Goal: Task Accomplishment & Management: Complete application form

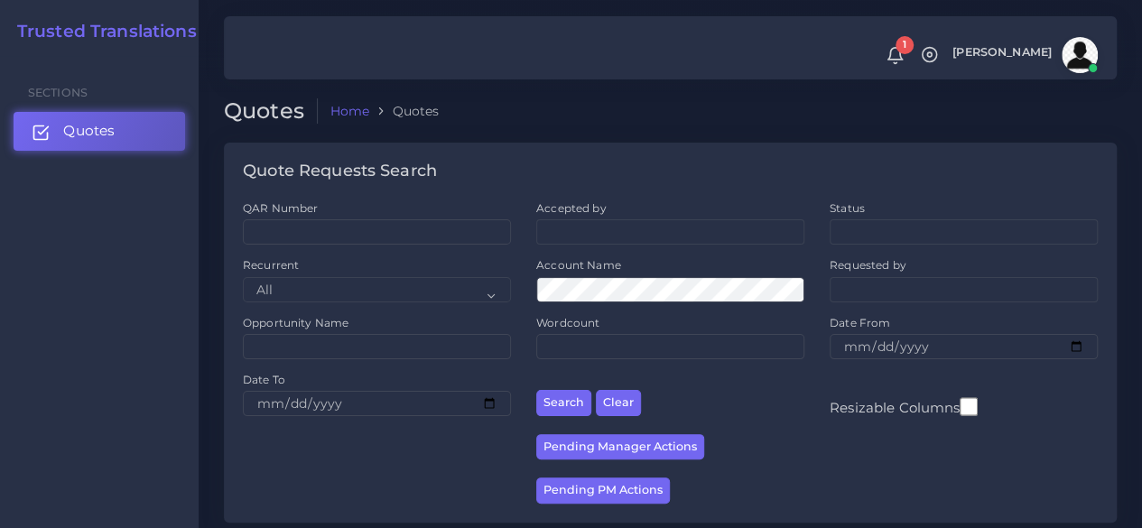
click at [102, 135] on span "Quotes" at bounding box center [88, 131] width 51 height 20
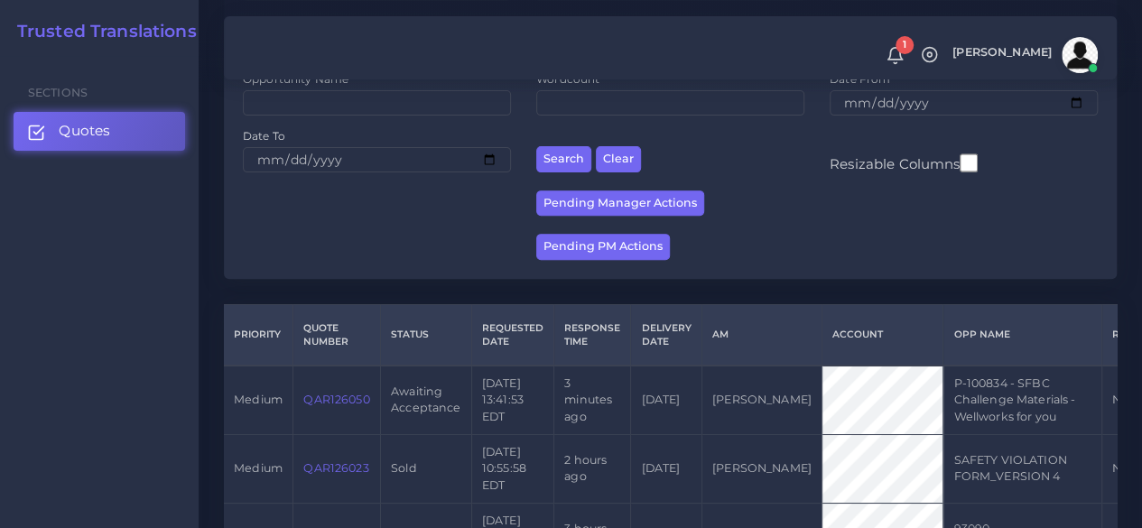
scroll to position [451, 0]
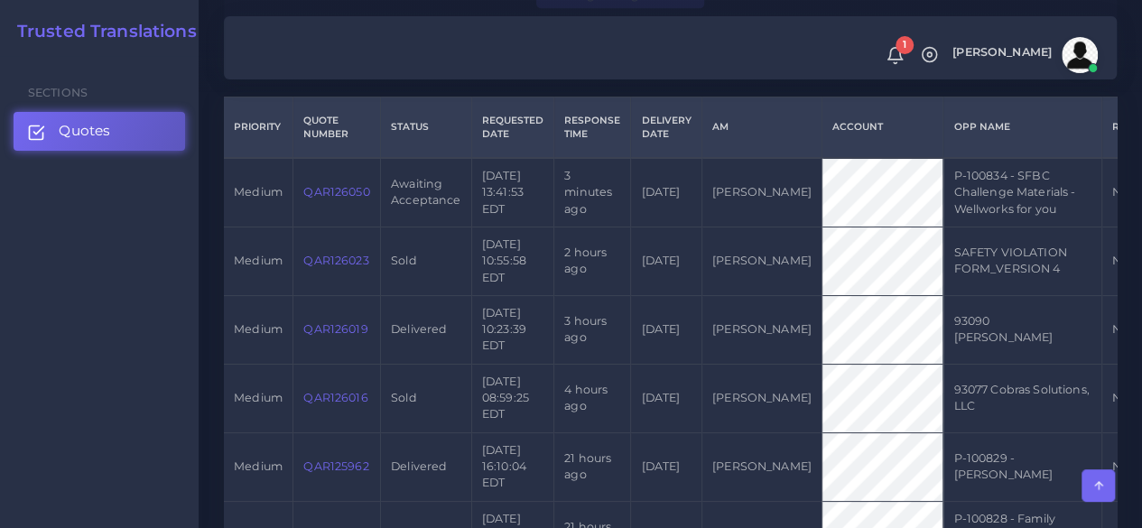
click at [341, 199] on link "QAR126050" at bounding box center [336, 192] width 66 height 14
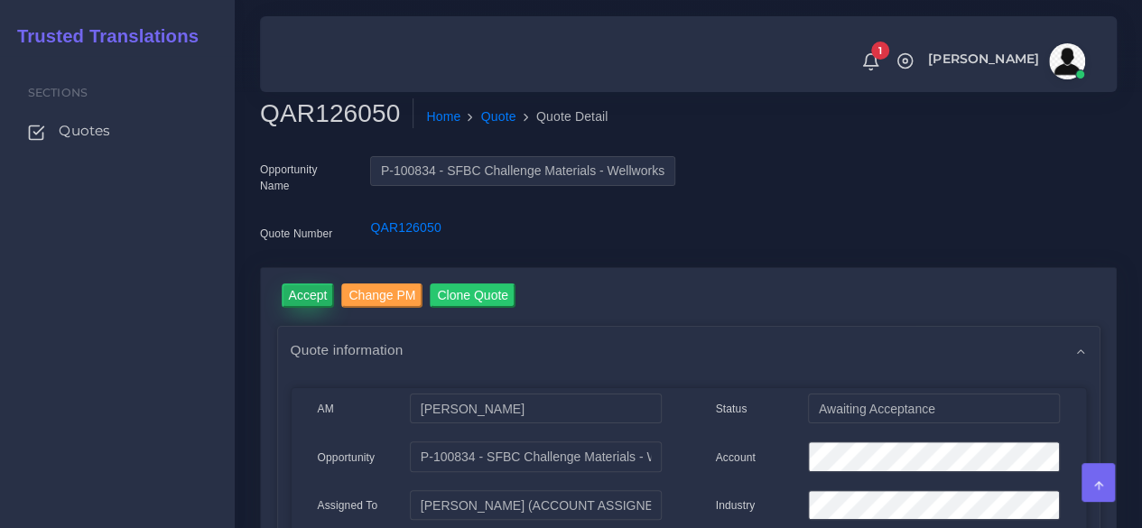
click at [312, 288] on input "Accept" at bounding box center [308, 295] width 53 height 24
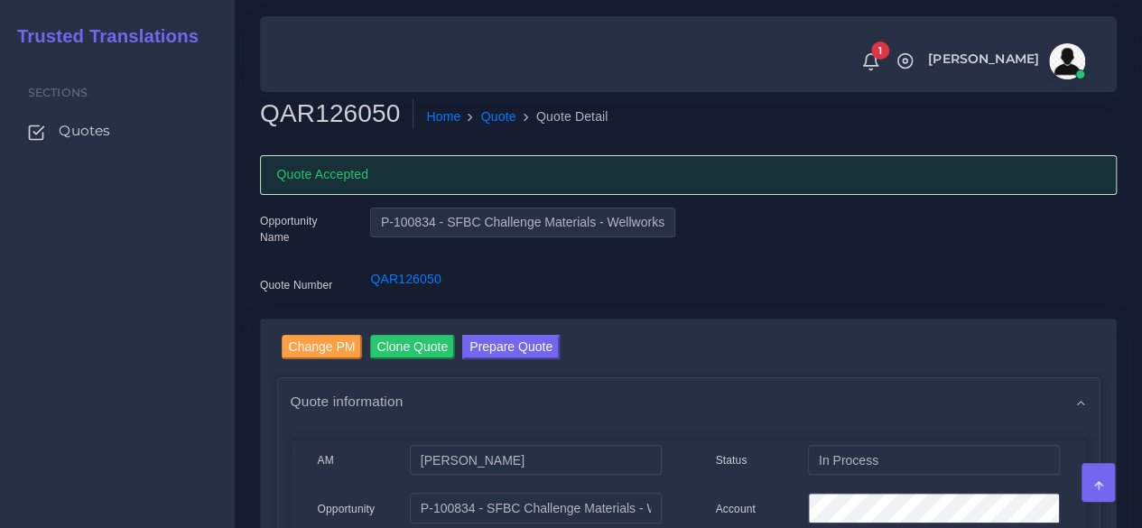
click at [336, 122] on h2 "QAR126050" at bounding box center [336, 113] width 153 height 31
copy h2 "QAR126050"
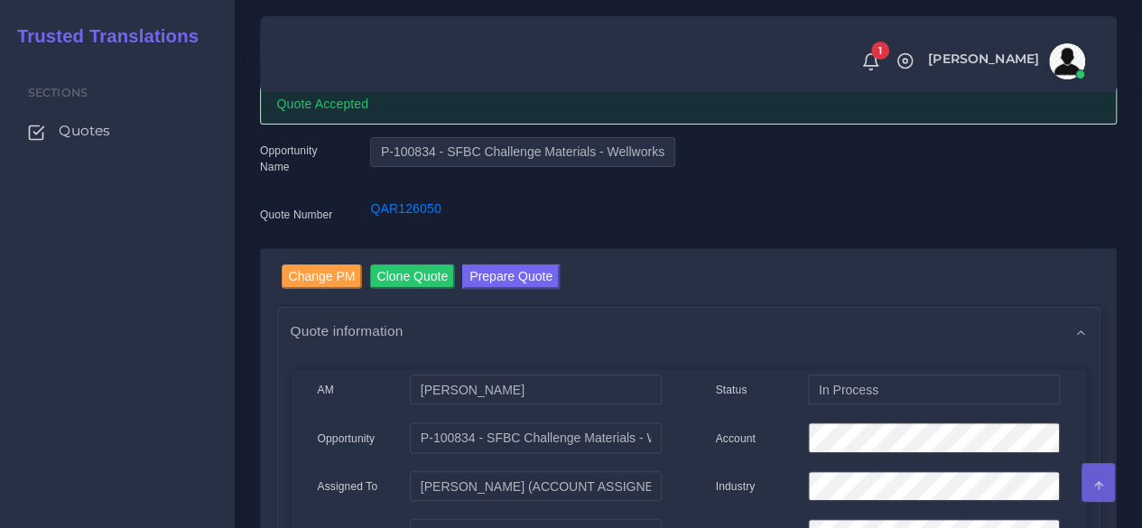
scroll to position [271, 0]
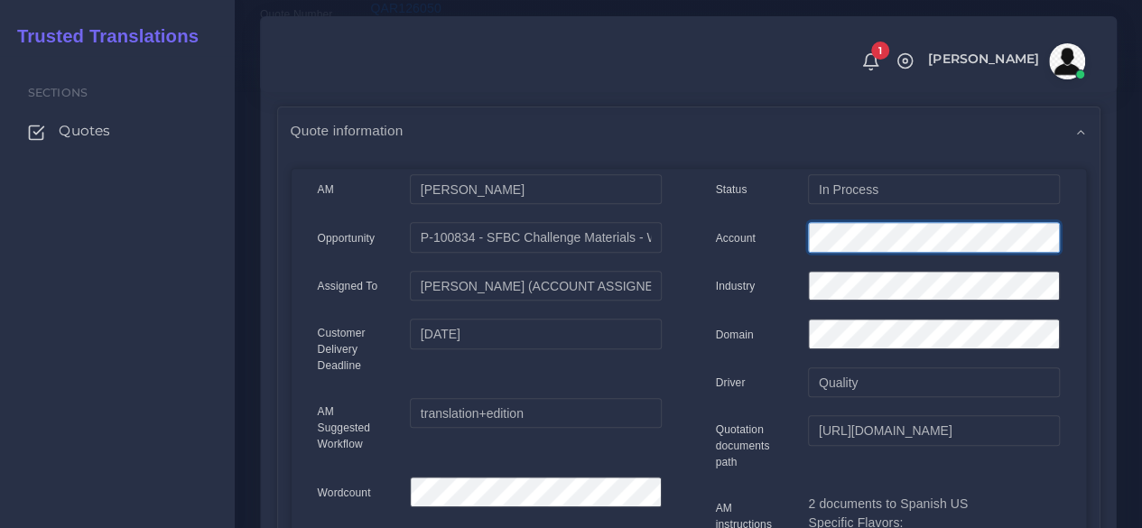
click at [750, 240] on div "Account" at bounding box center [887, 240] width 371 height 36
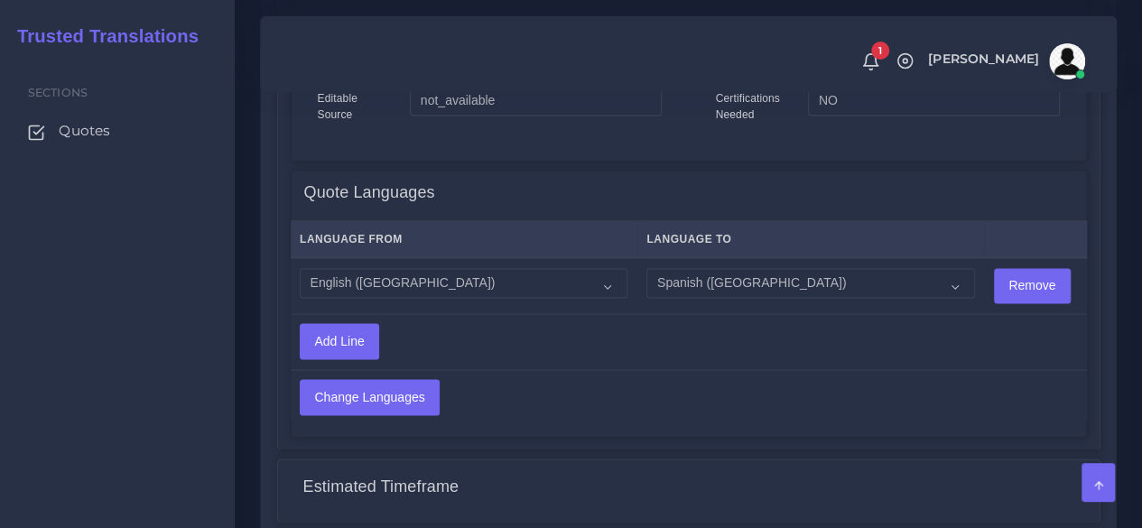
scroll to position [1538, 0]
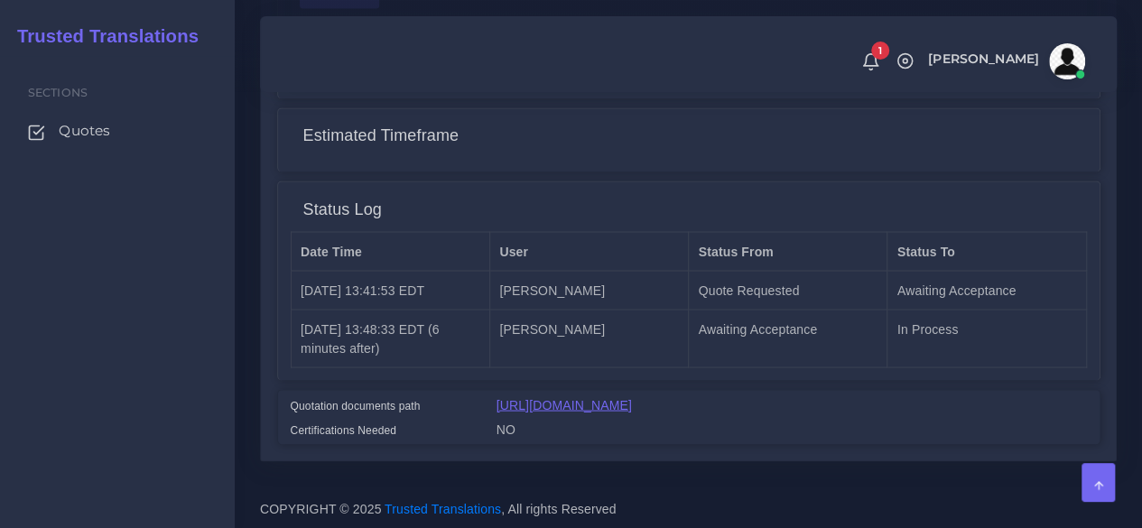
click at [632, 397] on link "[URL][DOMAIN_NAME]" at bounding box center [564, 404] width 135 height 14
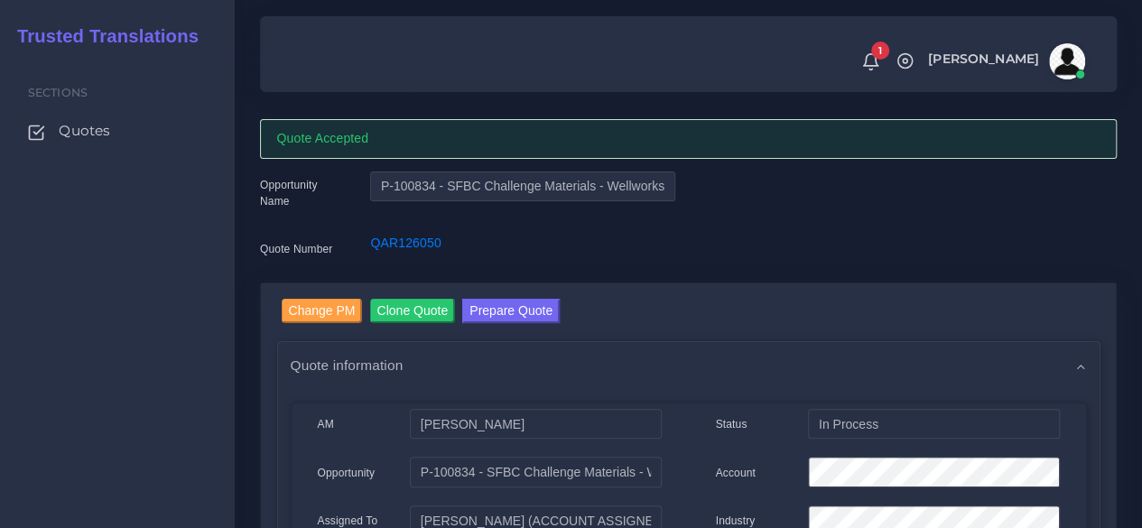
scroll to position [0, 0]
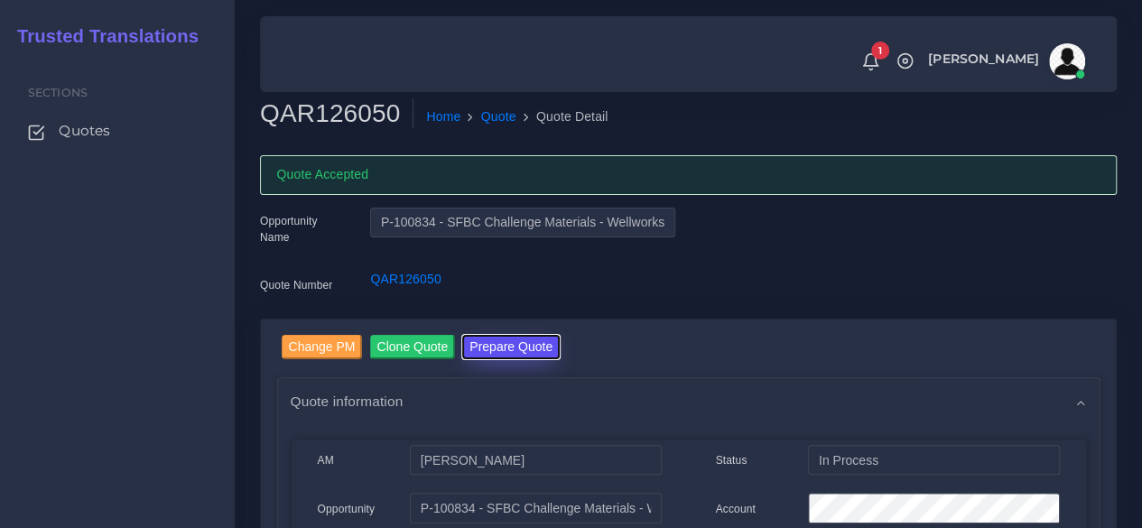
drag, startPoint x: 532, startPoint y: 341, endPoint x: 532, endPoint y: 269, distance: 72.2
click at [531, 342] on button "Prepare Quote" at bounding box center [511, 347] width 98 height 24
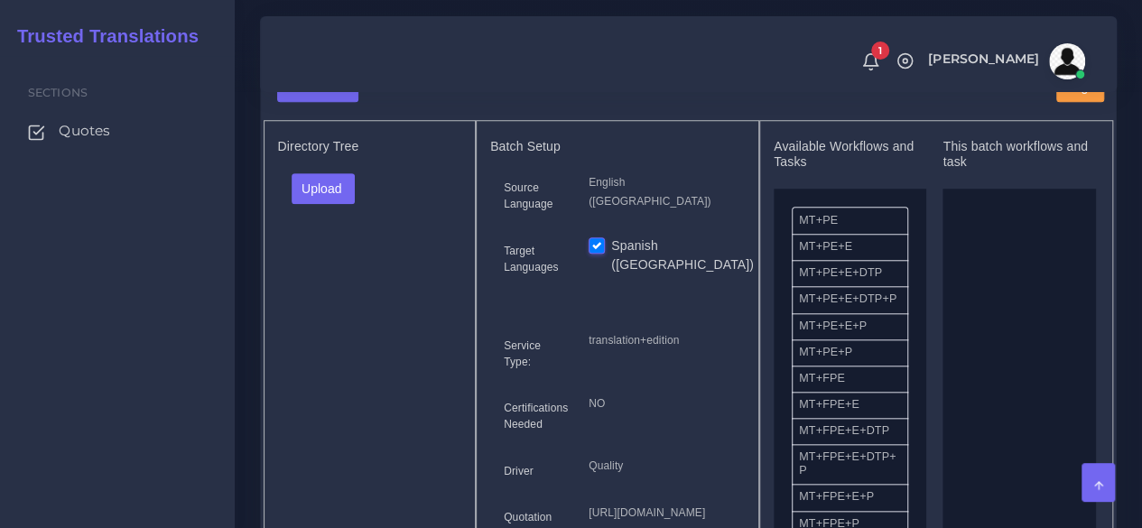
scroll to position [542, 0]
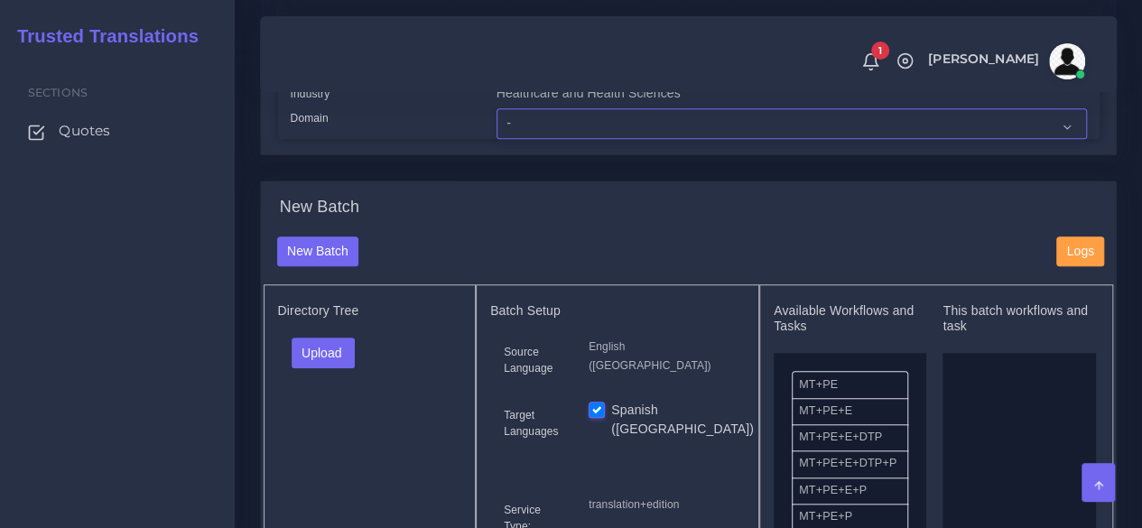
click at [511, 139] on select "- Advertising and Media Agriculture, Forestry and Fishing Architecture, Buildin…" at bounding box center [792, 123] width 590 height 31
select select "Healthcare and Health Sciences"
click at [497, 139] on select "- Advertising and Media Agriculture, Forestry and Fishing Architecture, Buildin…" at bounding box center [792, 123] width 590 height 31
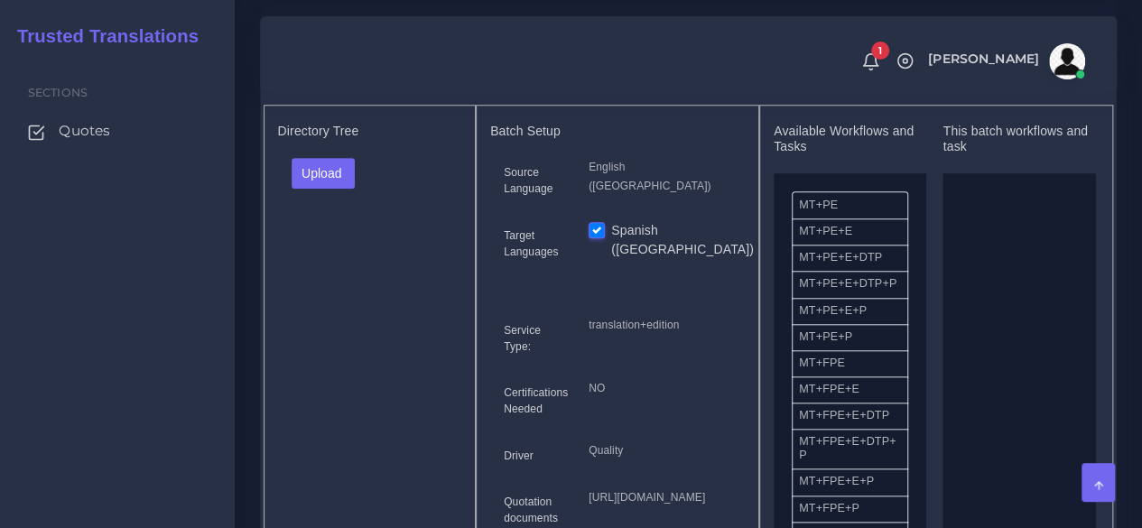
scroll to position [722, 0]
click at [314, 188] on button "Upload" at bounding box center [324, 172] width 64 height 31
click at [325, 252] on label "Files" at bounding box center [355, 240] width 125 height 23
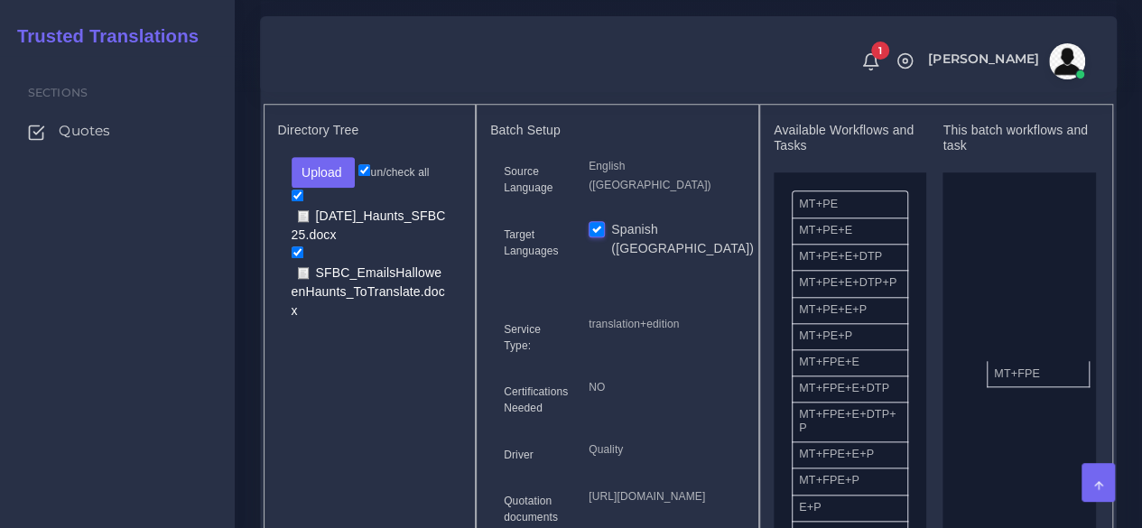
drag, startPoint x: 836, startPoint y: 402, endPoint x: 1031, endPoint y: 402, distance: 195.0
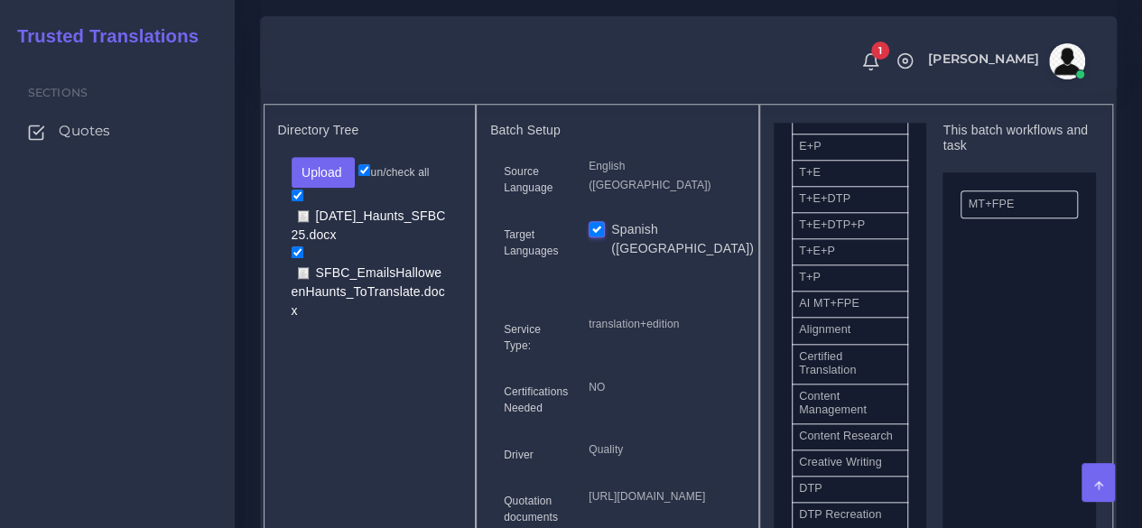
scroll to position [451, 0]
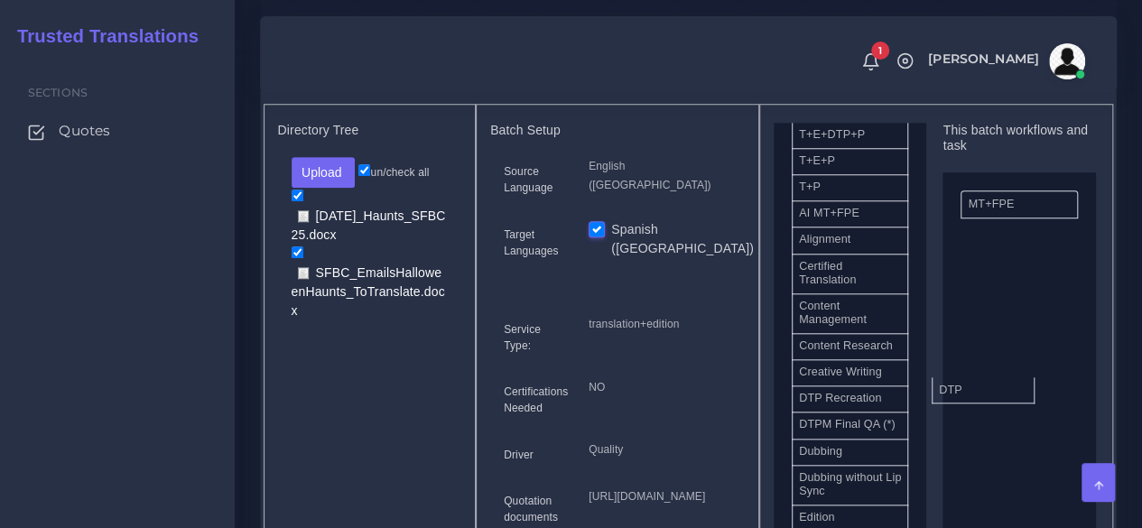
drag, startPoint x: 830, startPoint y: 450, endPoint x: 995, endPoint y: 413, distance: 169.5
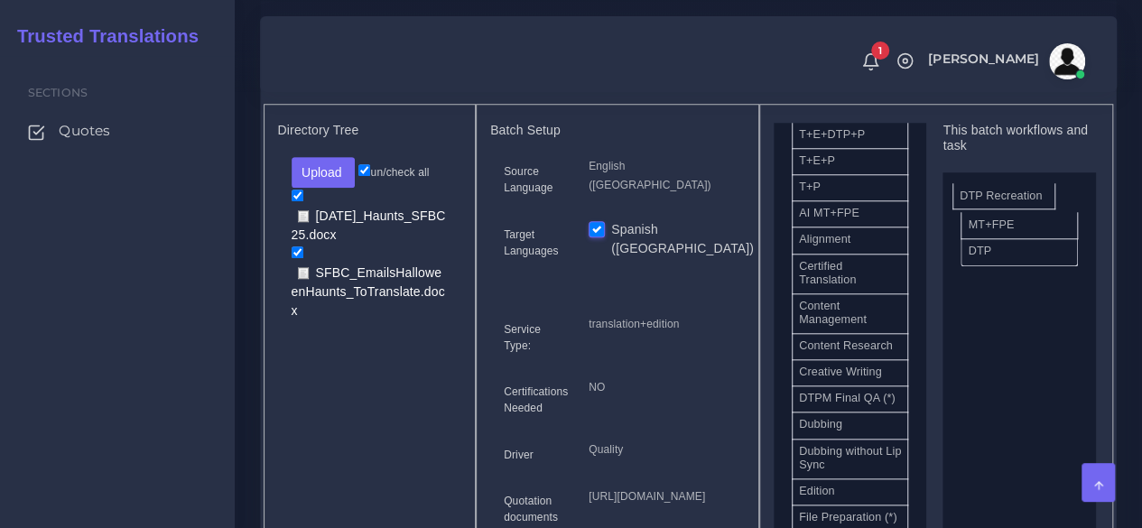
drag, startPoint x: 881, startPoint y: 442, endPoint x: 1042, endPoint y: 219, distance: 274.9
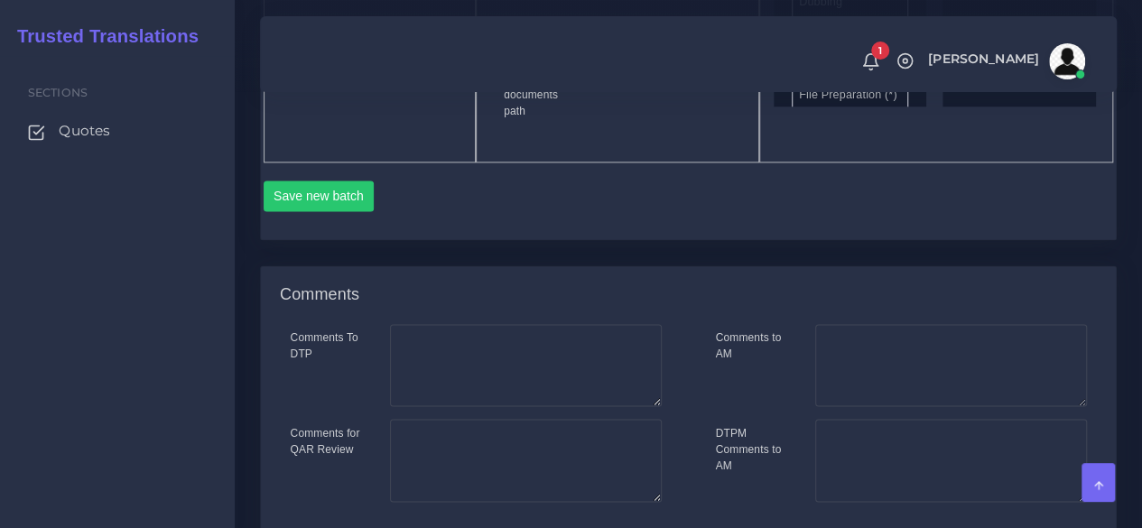
scroll to position [1174, 0]
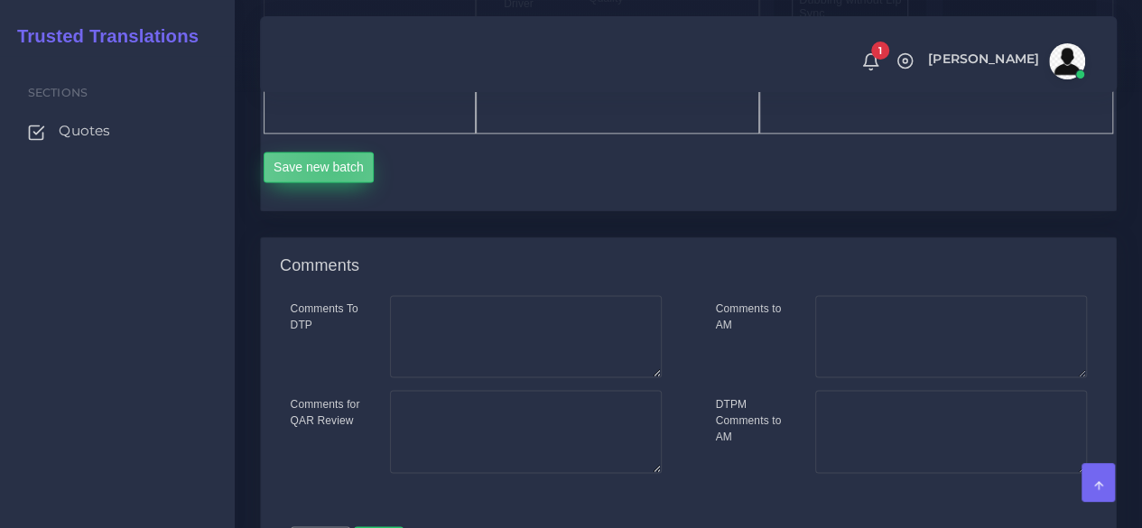
click at [330, 182] on button "Save new batch" at bounding box center [319, 167] width 111 height 31
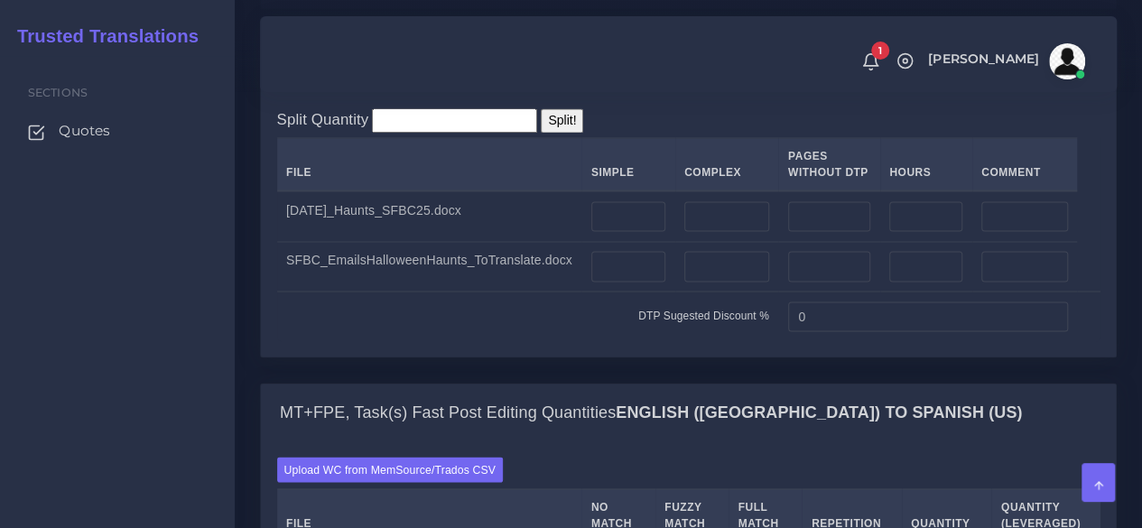
scroll to position [1444, 0]
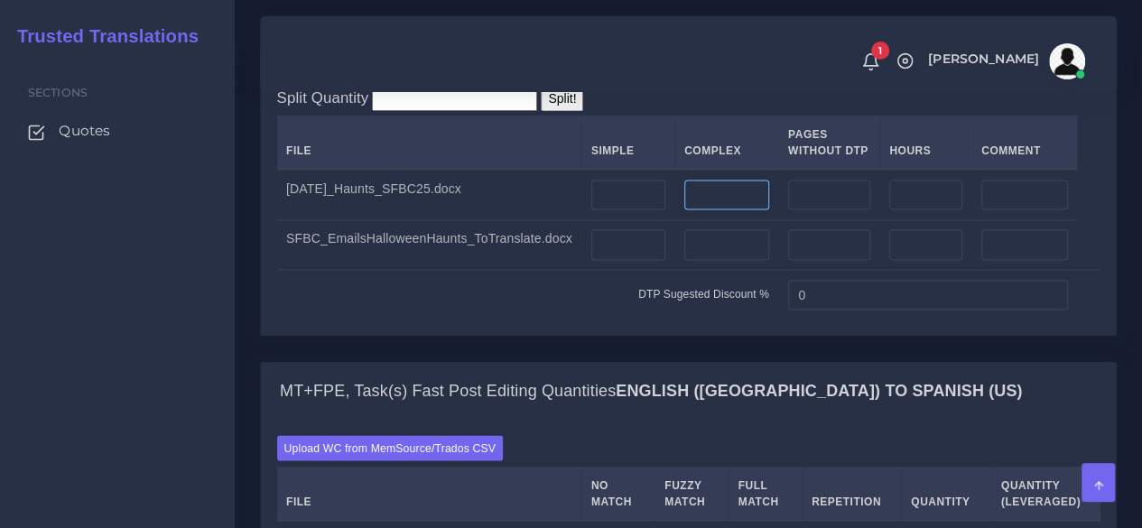
click at [732, 210] on input "number" at bounding box center [726, 195] width 85 height 31
type input "1"
click at [646, 260] on input "number" at bounding box center [628, 244] width 74 height 31
type input "5"
click at [701, 260] on input "number" at bounding box center [726, 244] width 85 height 31
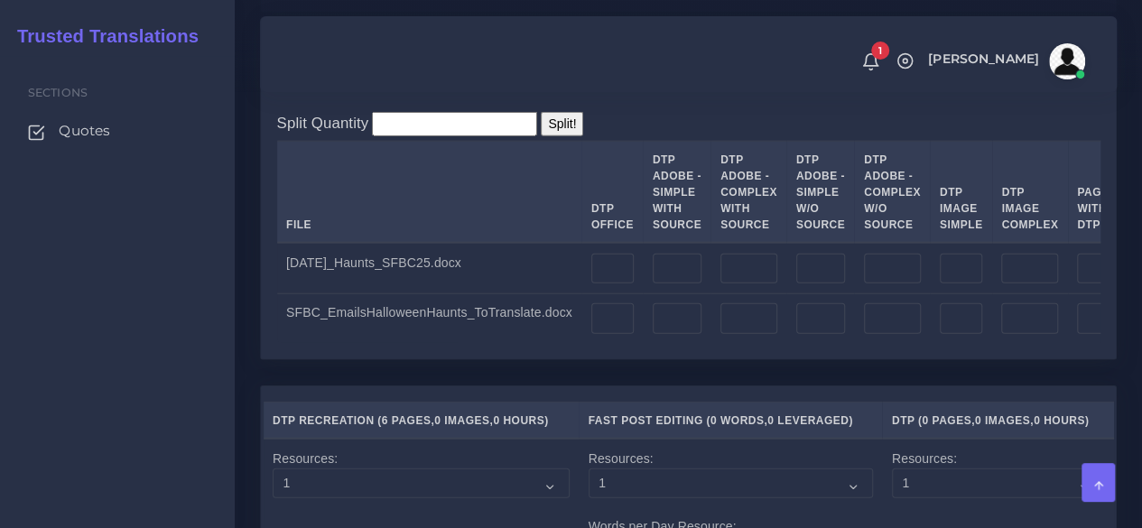
scroll to position [2076, 0]
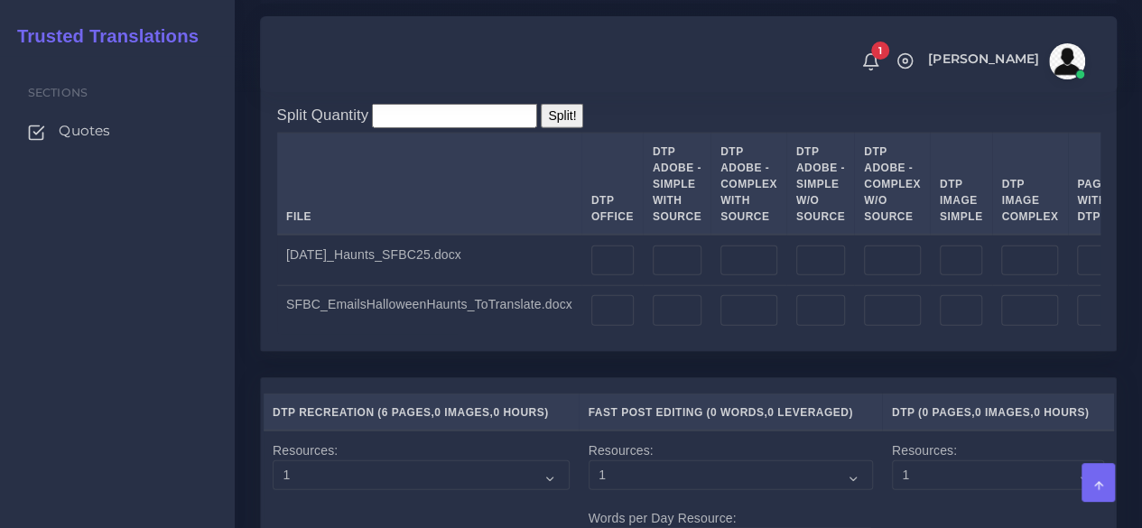
type input "2"
click at [669, 285] on td at bounding box center [677, 260] width 68 height 51
click at [726, 276] on input "number" at bounding box center [748, 261] width 57 height 31
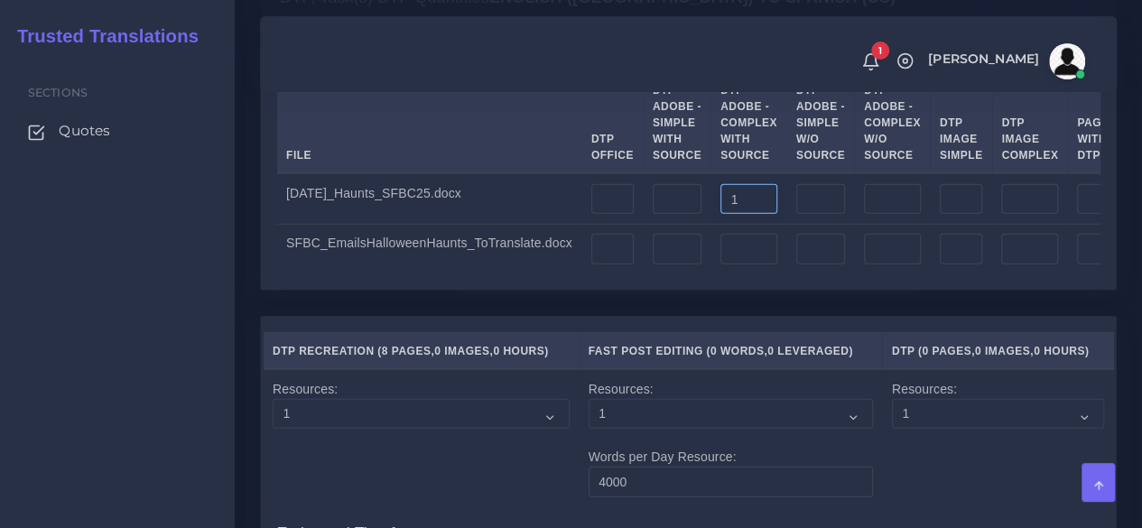
scroll to position [2167, 0]
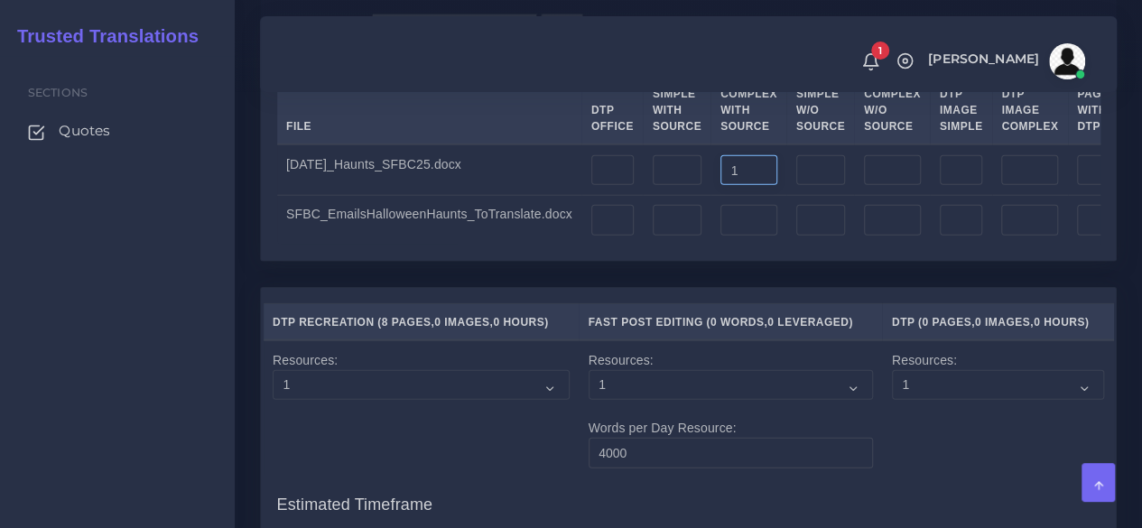
type input "1"
click at [662, 236] on input "number" at bounding box center [677, 220] width 49 height 31
type input "5"
click at [732, 236] on input "number" at bounding box center [748, 220] width 57 height 31
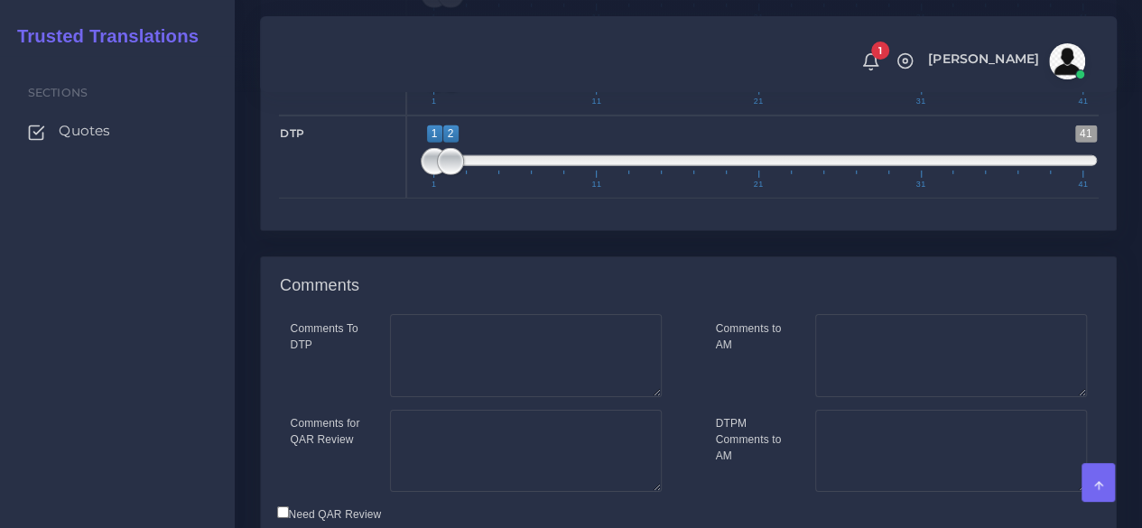
scroll to position [3069, 0]
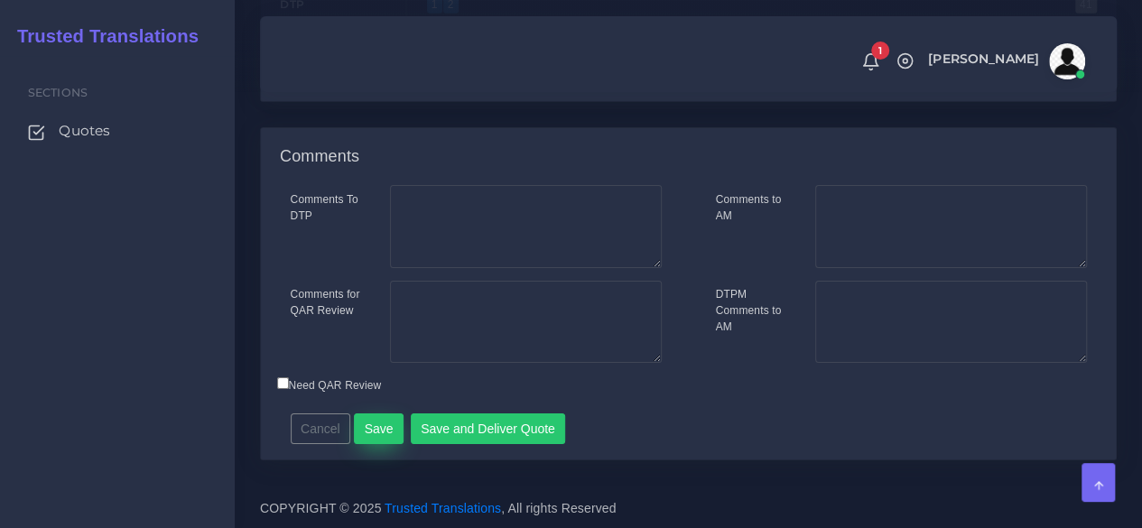
type input "2"
click at [363, 438] on button "Save" at bounding box center [379, 428] width 50 height 31
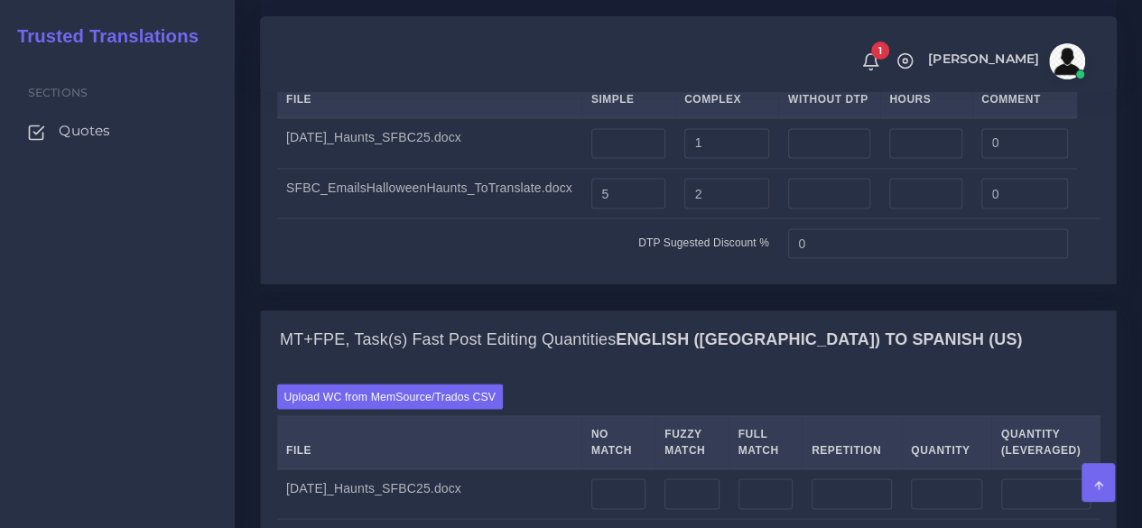
scroll to position [1896, 0]
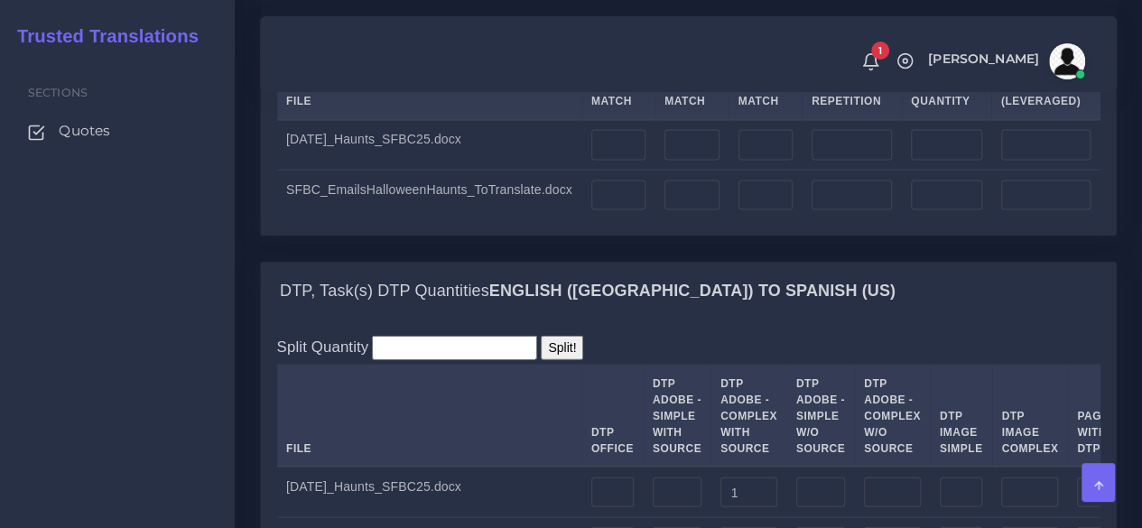
click at [359, 60] on label "Upload WC from MemSource/Trados CSV" at bounding box center [390, 47] width 227 height 24
click at [0, 0] on input "Upload WC from MemSource/Trados CSV" at bounding box center [0, 0] width 0 height 0
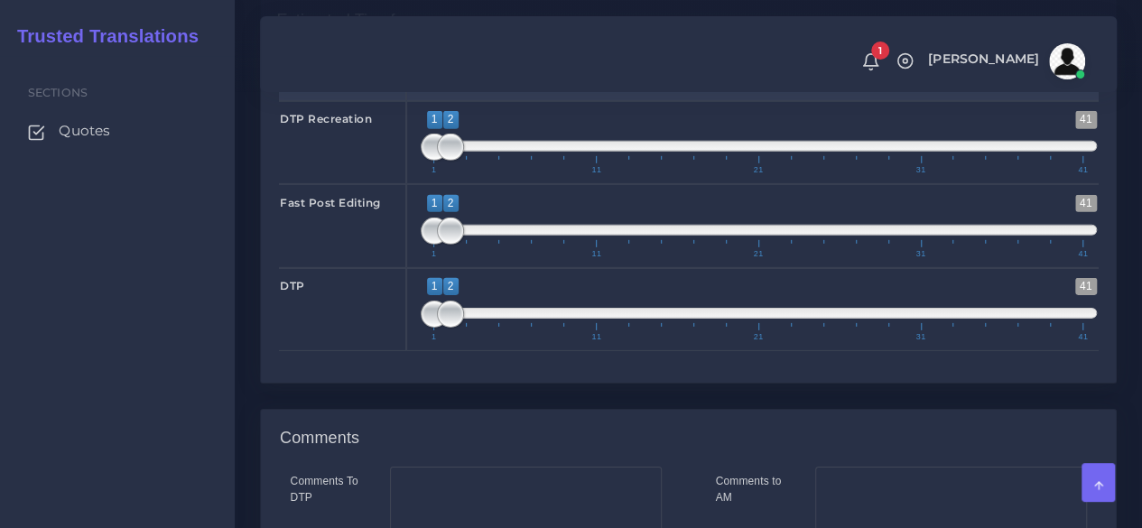
scroll to position [2799, 0]
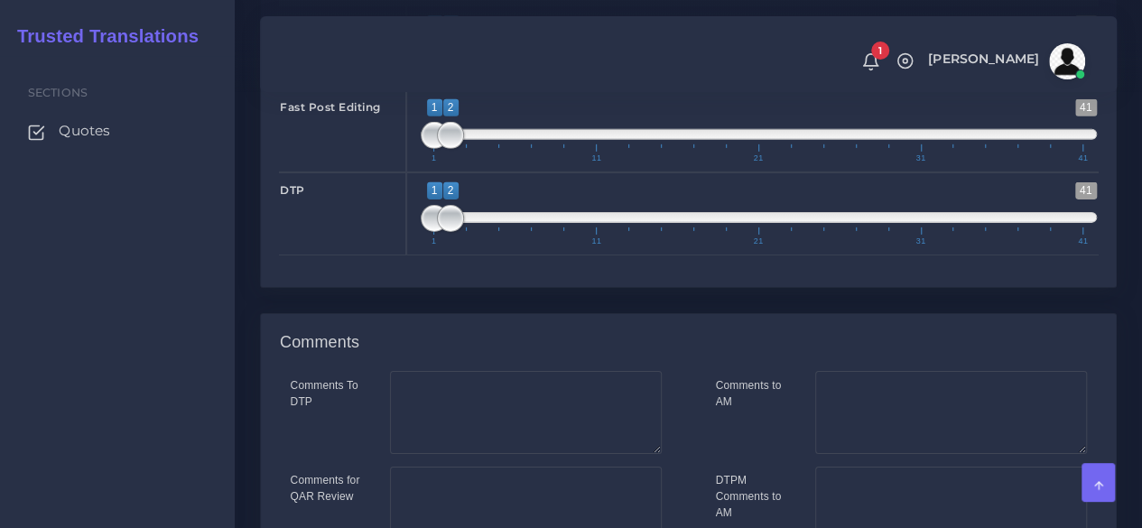
type input "1;1"
drag, startPoint x: 446, startPoint y: 204, endPoint x: 432, endPoint y: 205, distance: 13.6
click at [432, 65] on span at bounding box center [434, 51] width 27 height 27
type input "1;1"
drag, startPoint x: 447, startPoint y: 276, endPoint x: 424, endPoint y: 284, distance: 24.0
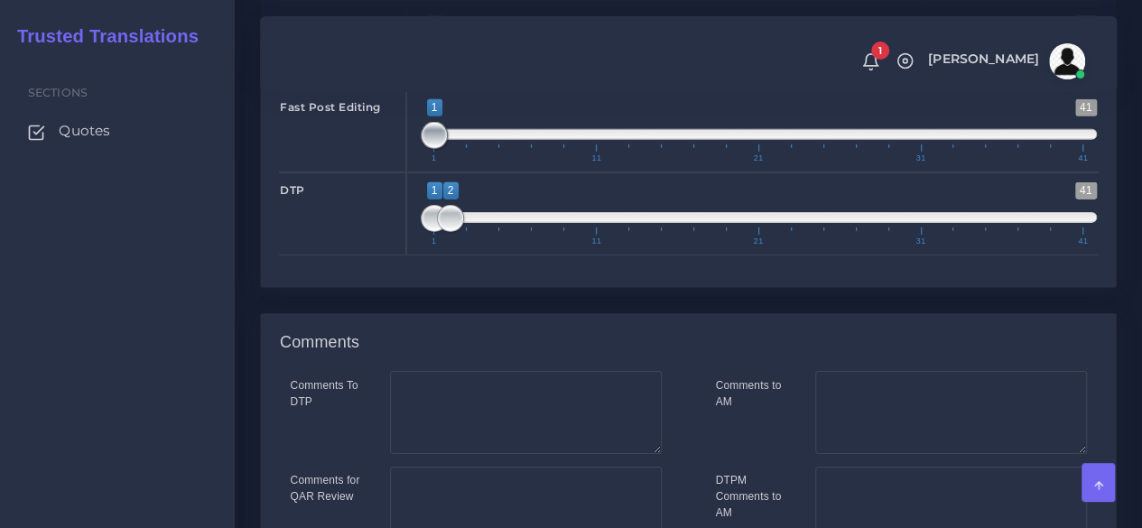
click at [424, 149] on span at bounding box center [434, 135] width 27 height 27
type input "2;2"
drag, startPoint x: 426, startPoint y: 367, endPoint x: 441, endPoint y: 368, distance: 14.5
click at [441, 232] on span at bounding box center [450, 218] width 27 height 27
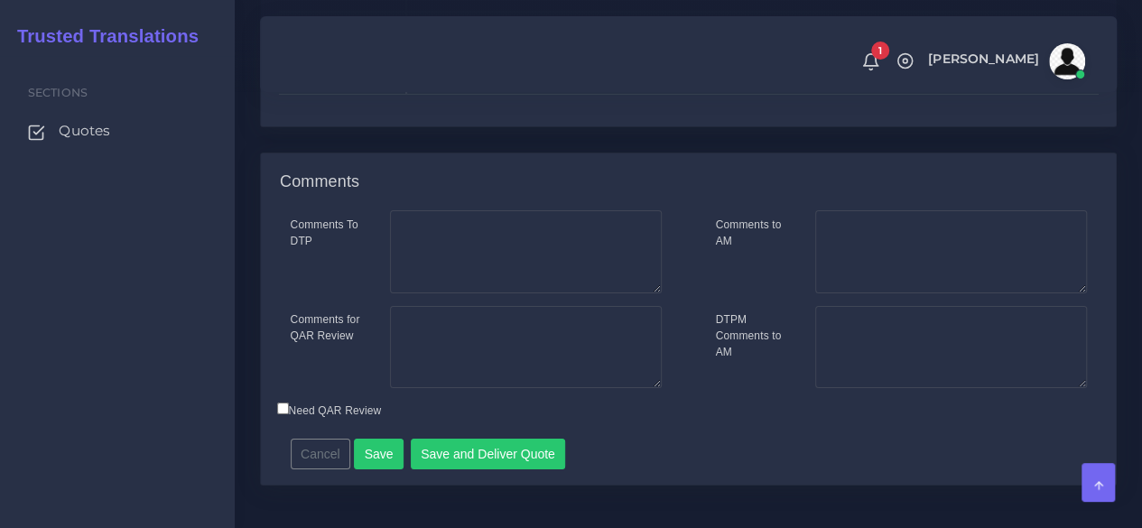
scroll to position [3131, 0]
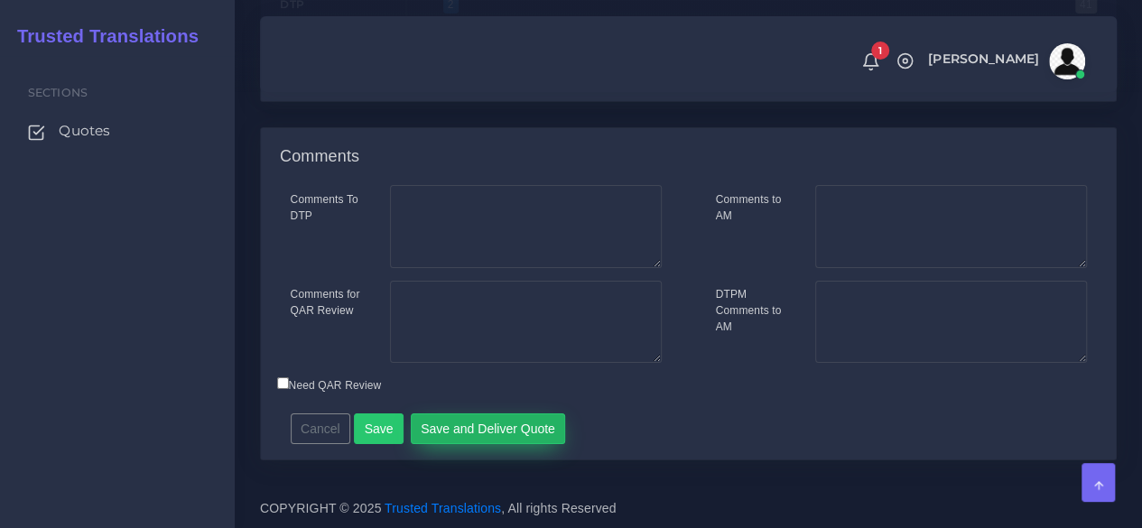
click at [476, 423] on button "Save and Deliver Quote" at bounding box center [488, 428] width 155 height 31
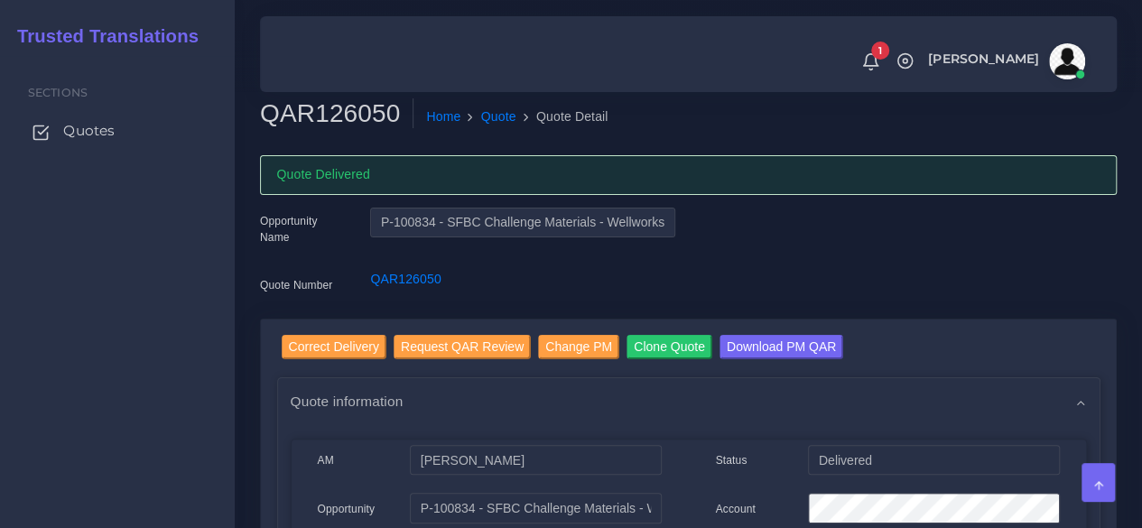
click at [102, 136] on span "Quotes" at bounding box center [88, 131] width 51 height 20
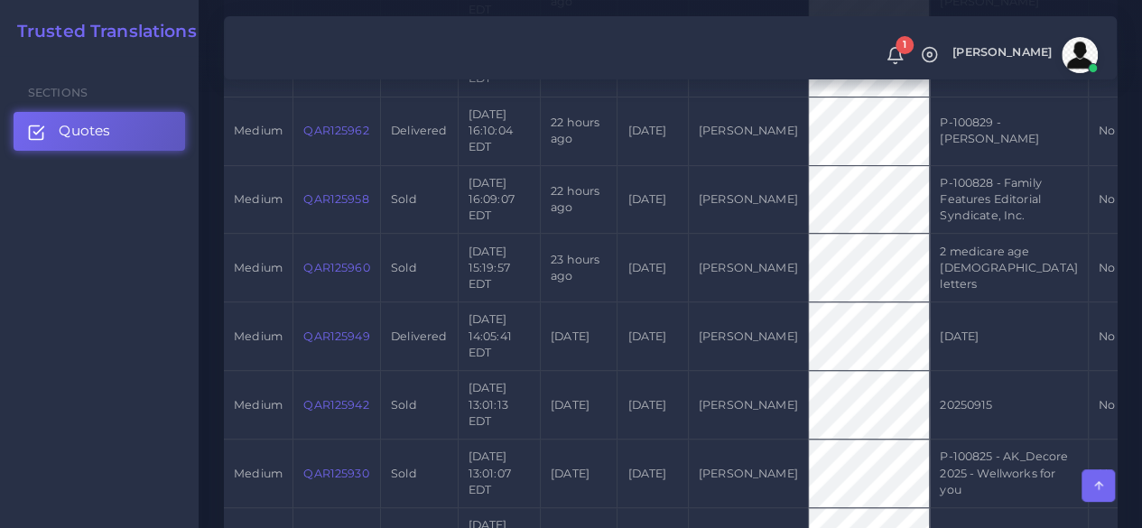
scroll to position [813, 0]
